Goal: Information Seeking & Learning: Check status

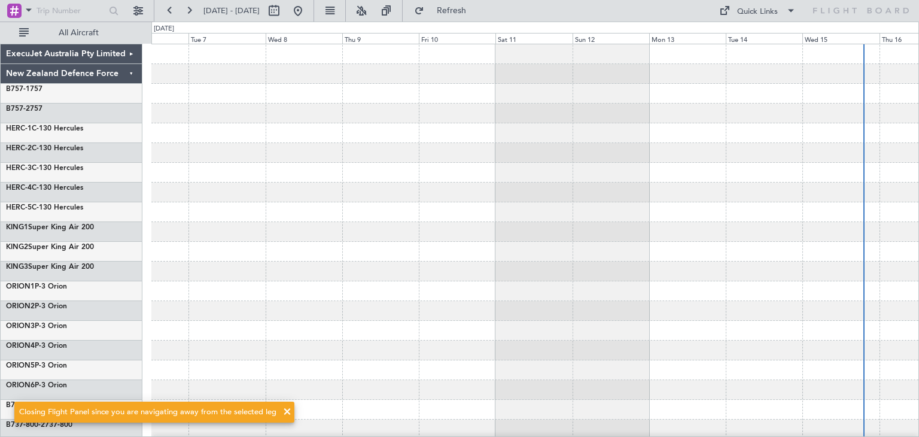
click at [284, 409] on span at bounding box center [287, 411] width 14 height 14
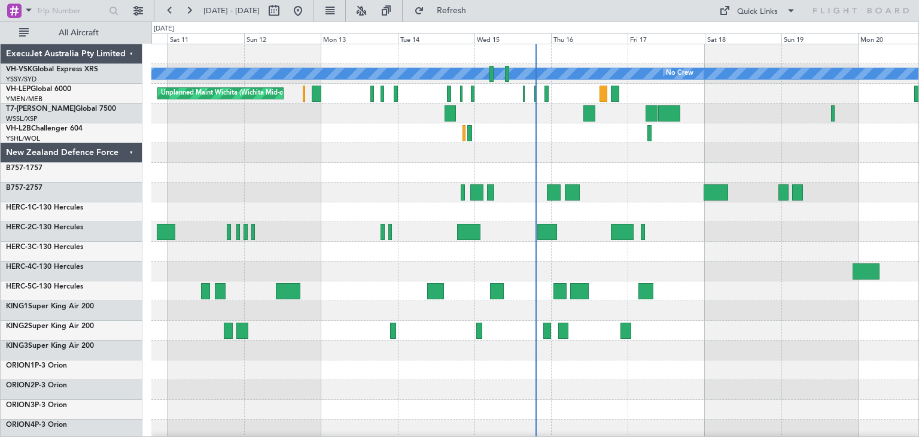
click at [131, 55] on div "ExecuJet Australia Pty Limited" at bounding box center [72, 54] width 142 height 20
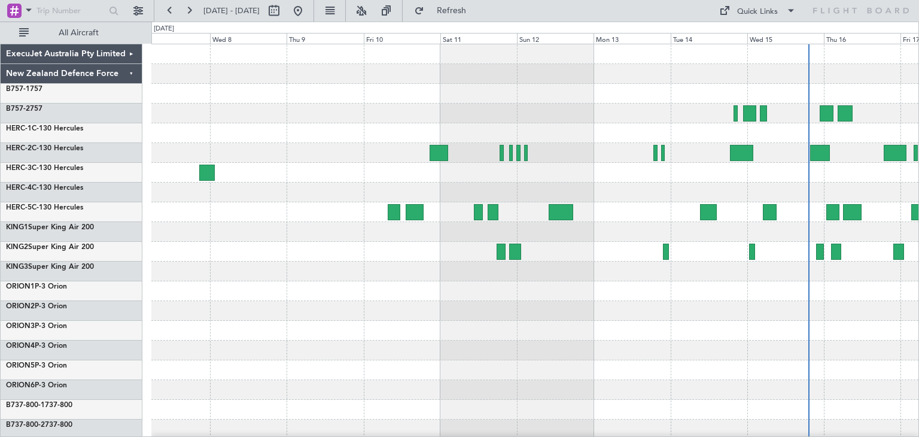
click at [544, 322] on div at bounding box center [534, 331] width 767 height 20
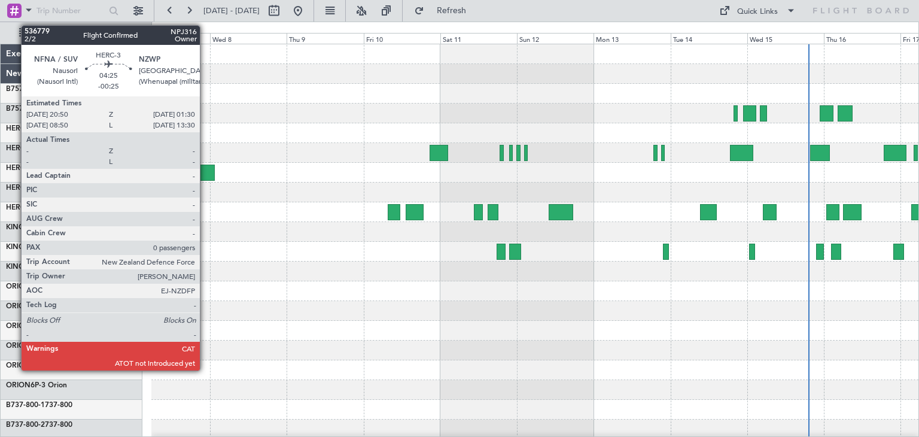
click at [205, 168] on div at bounding box center [206, 172] width 15 height 16
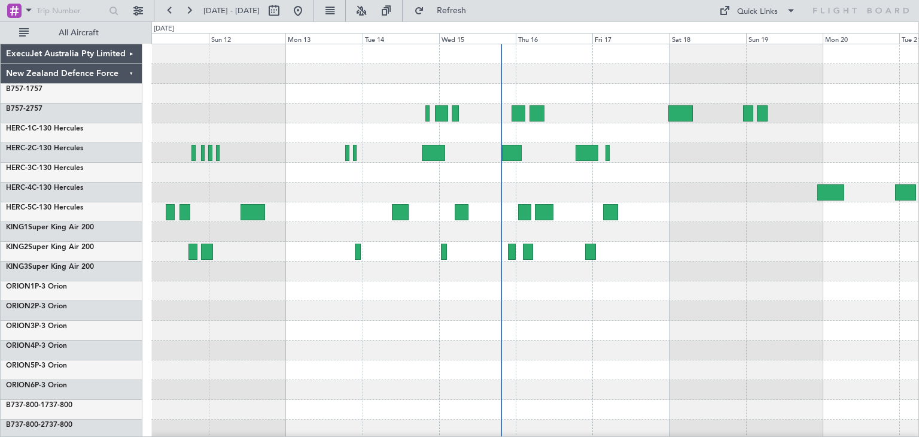
click at [423, 365] on div at bounding box center [534, 290] width 767 height 493
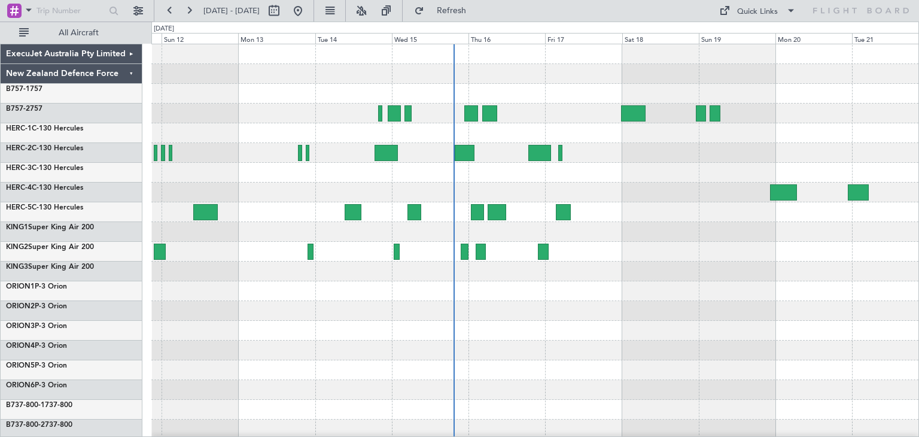
click at [591, 367] on div at bounding box center [534, 370] width 767 height 20
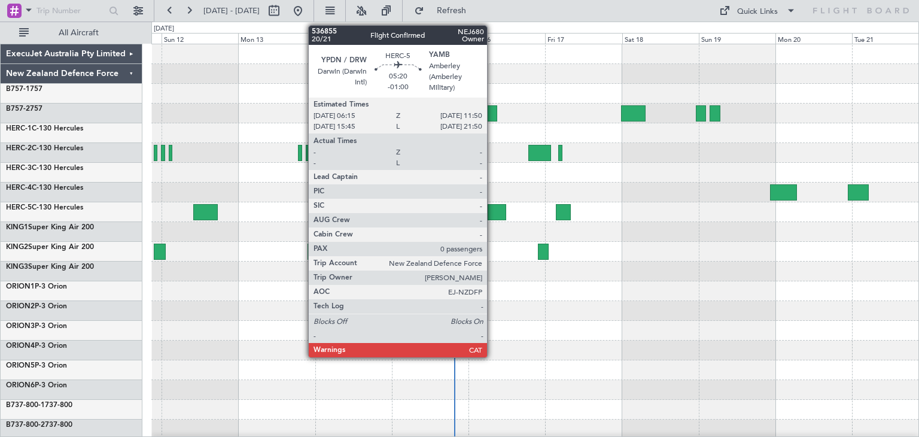
click at [492, 208] on div at bounding box center [496, 212] width 18 height 16
